Goal: Information Seeking & Learning: Learn about a topic

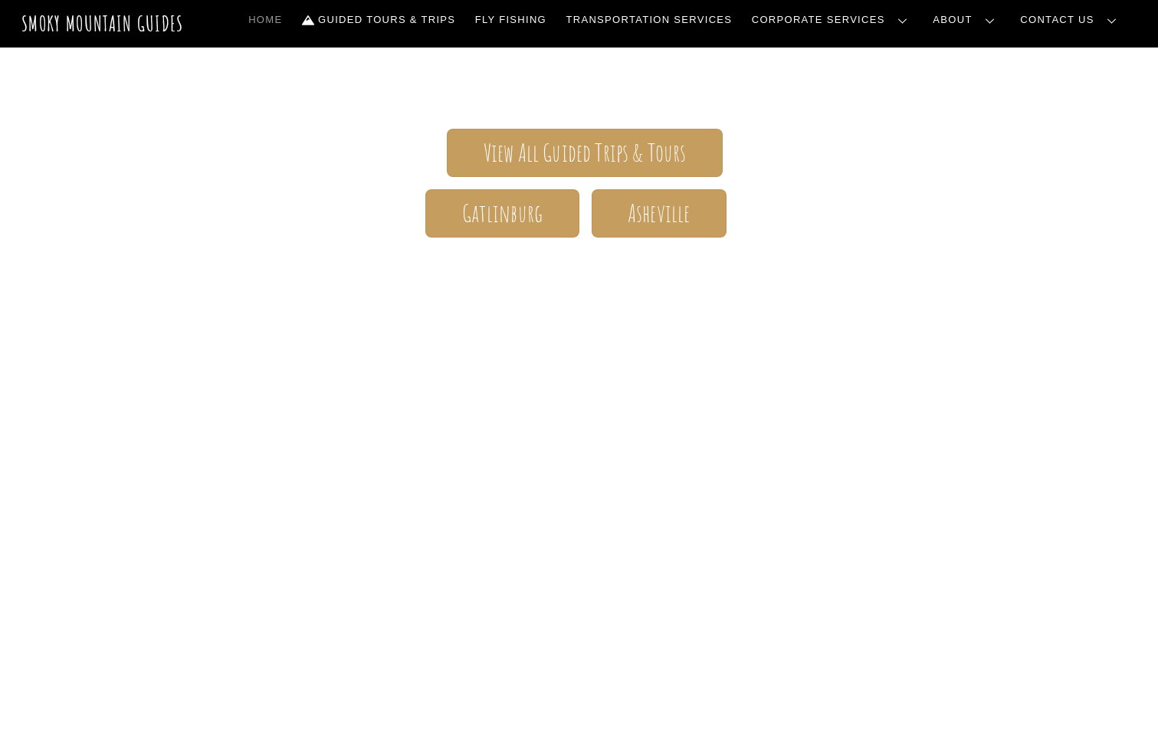
scroll to position [307, 0]
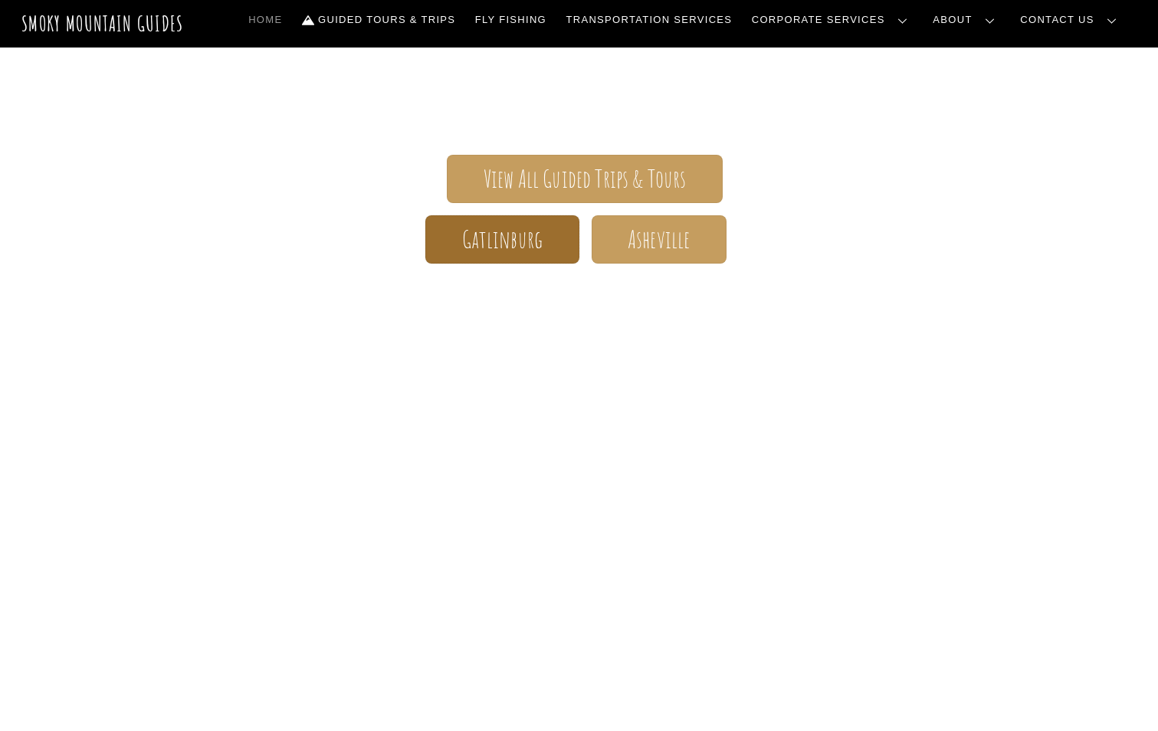
click at [503, 248] on span "Gatlinburg" at bounding box center [502, 239] width 81 height 16
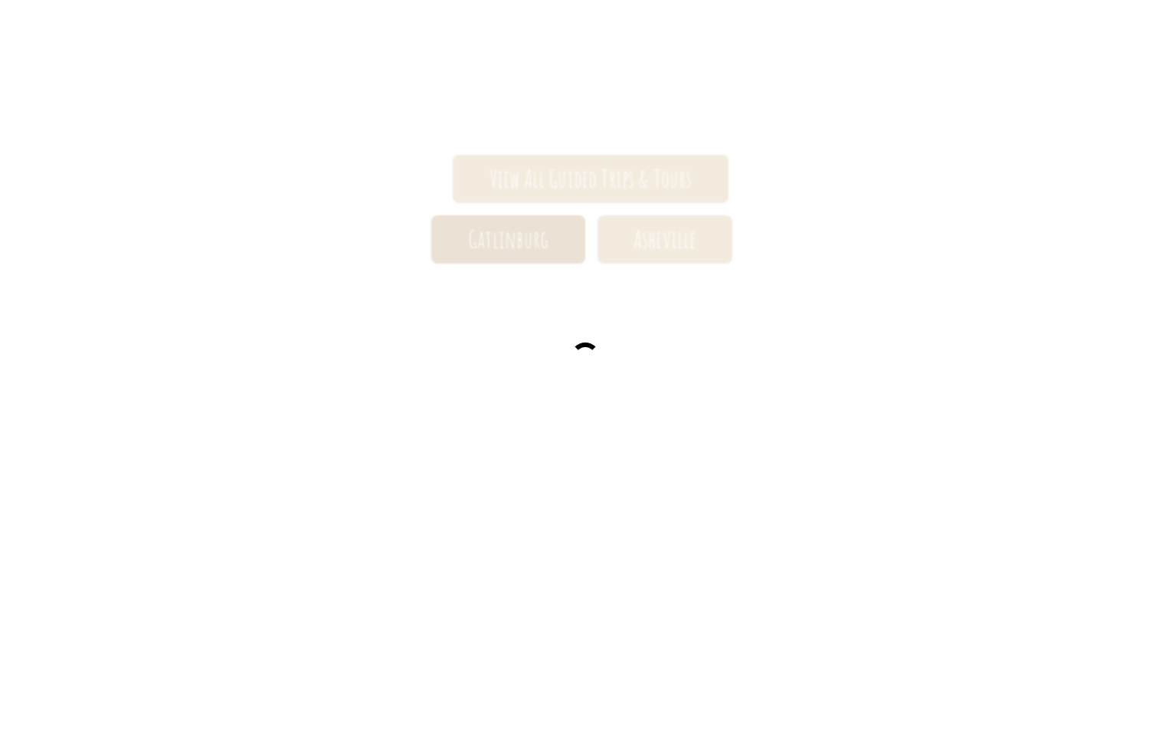
scroll to position [310, 0]
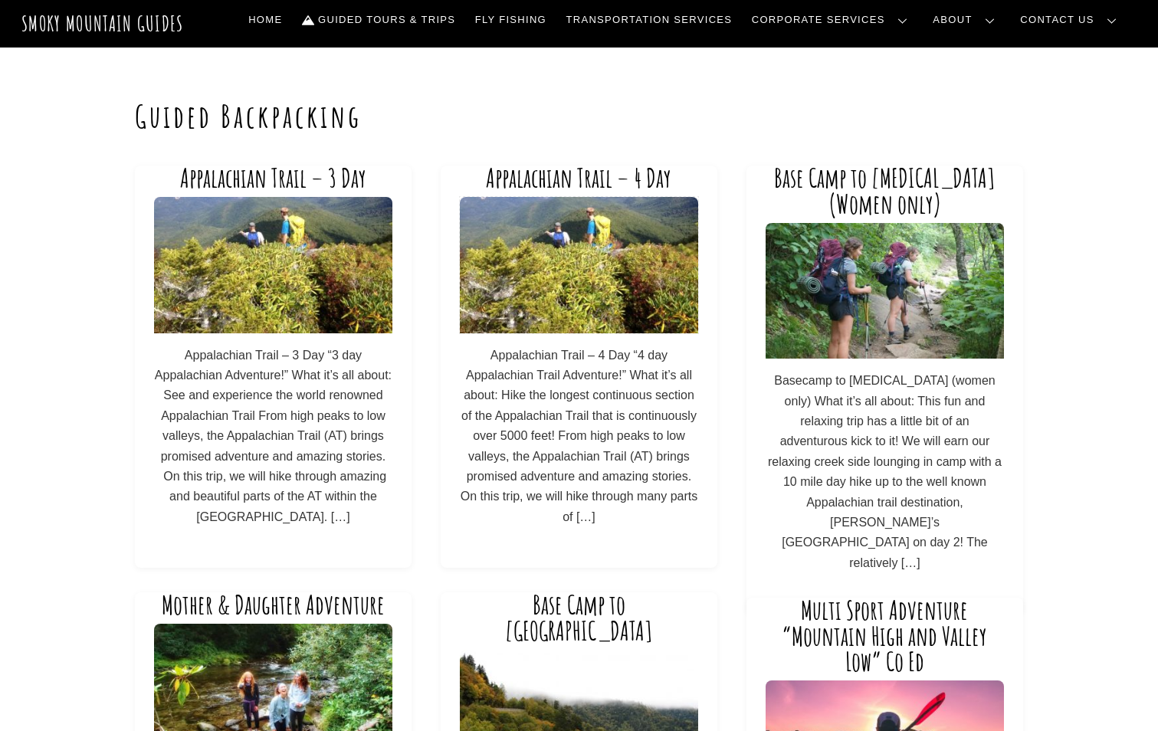
click at [553, 282] on img at bounding box center [579, 265] width 238 height 136
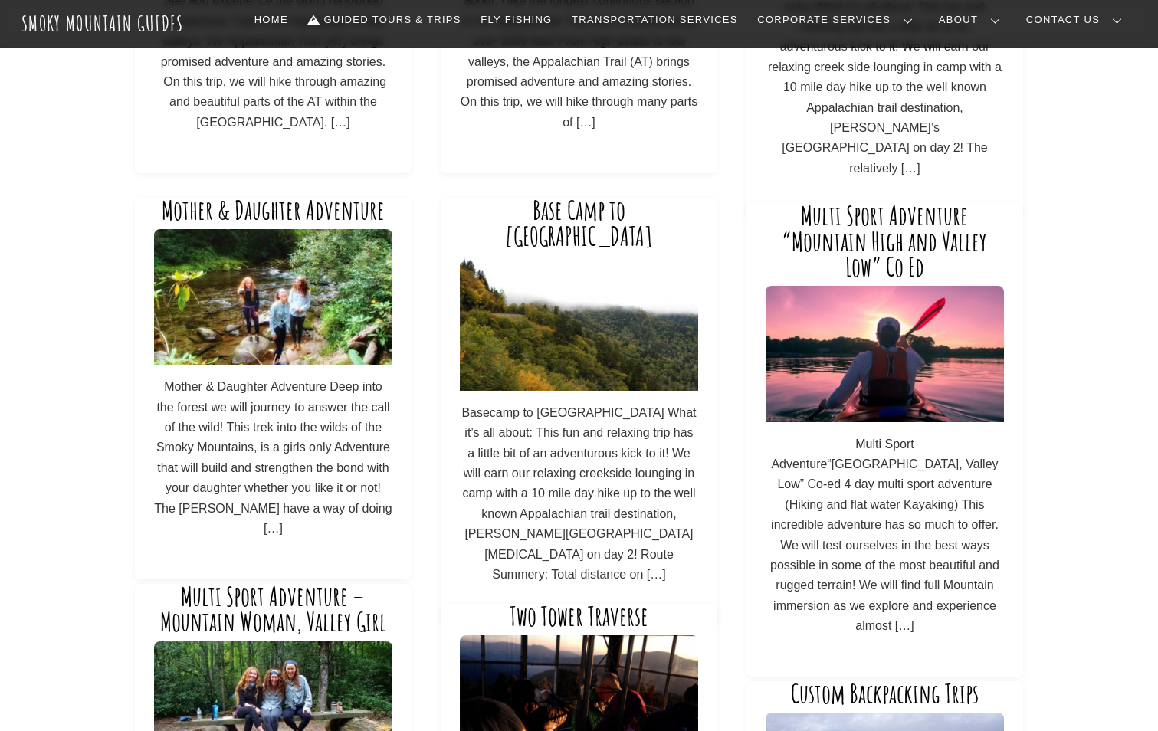
scroll to position [460, 0]
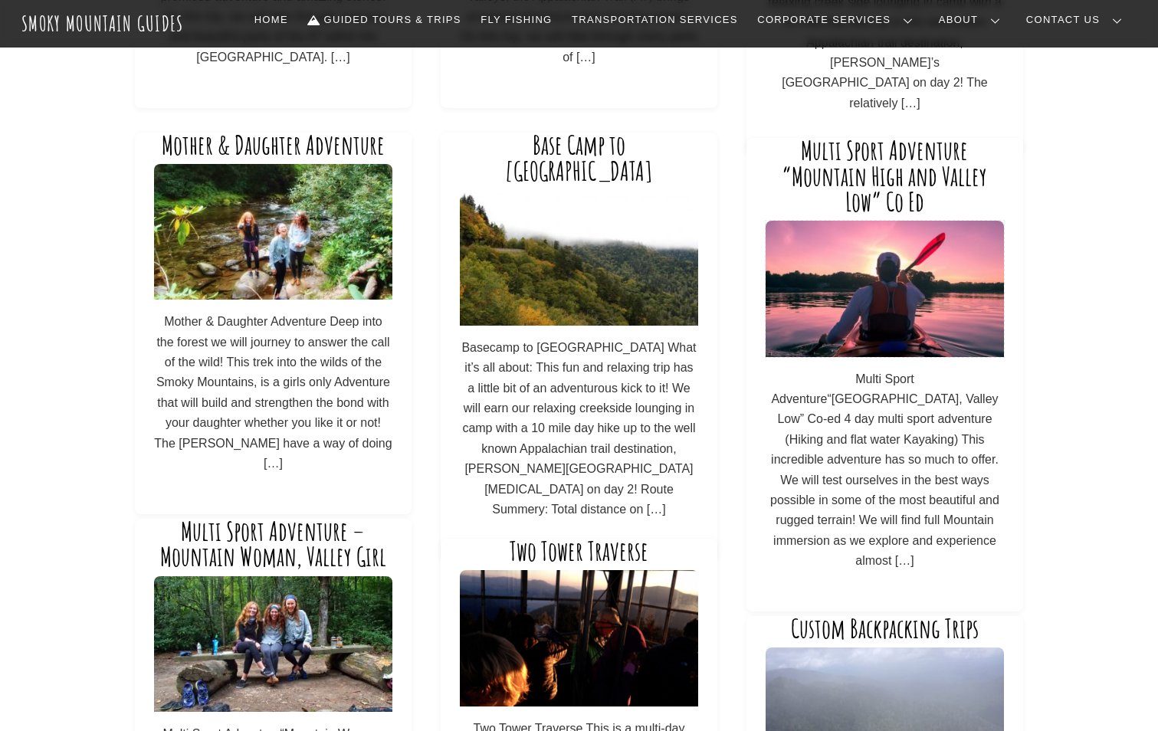
click at [926, 306] on img at bounding box center [885, 289] width 238 height 136
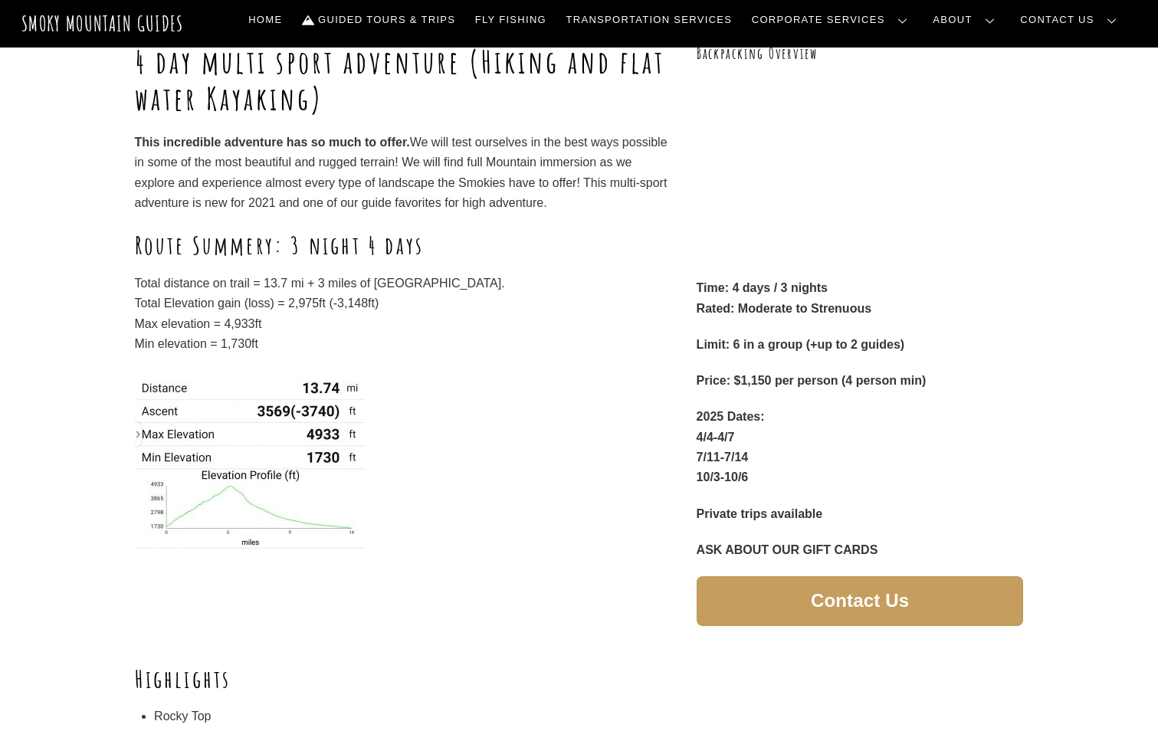
scroll to position [307, 0]
